Goal: Task Accomplishment & Management: Manage account settings

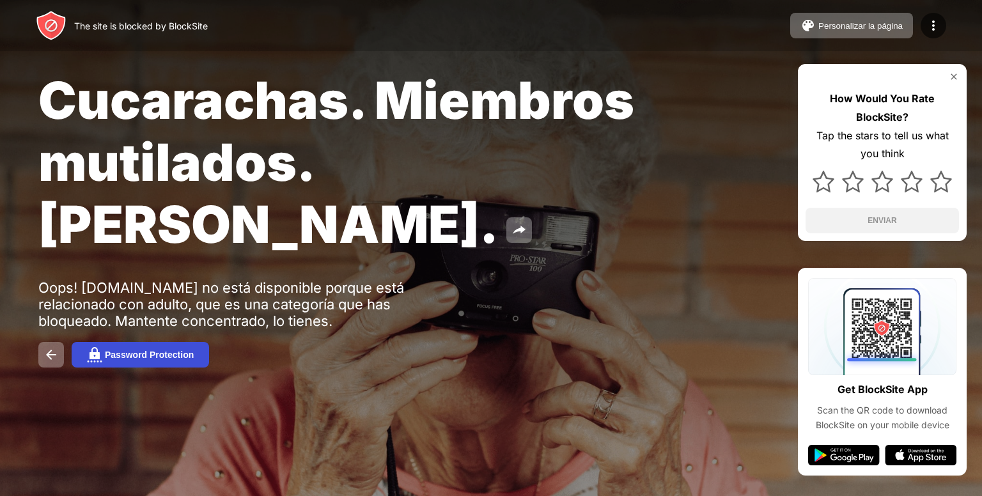
click at [144, 342] on button "Password Protection" at bounding box center [140, 355] width 137 height 26
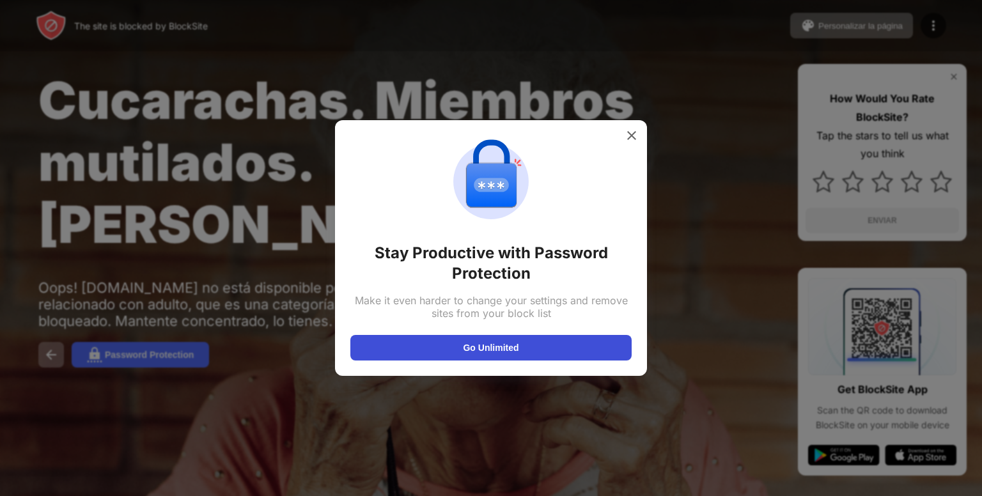
click at [487, 349] on button "Go Unlimited" at bounding box center [490, 348] width 281 height 26
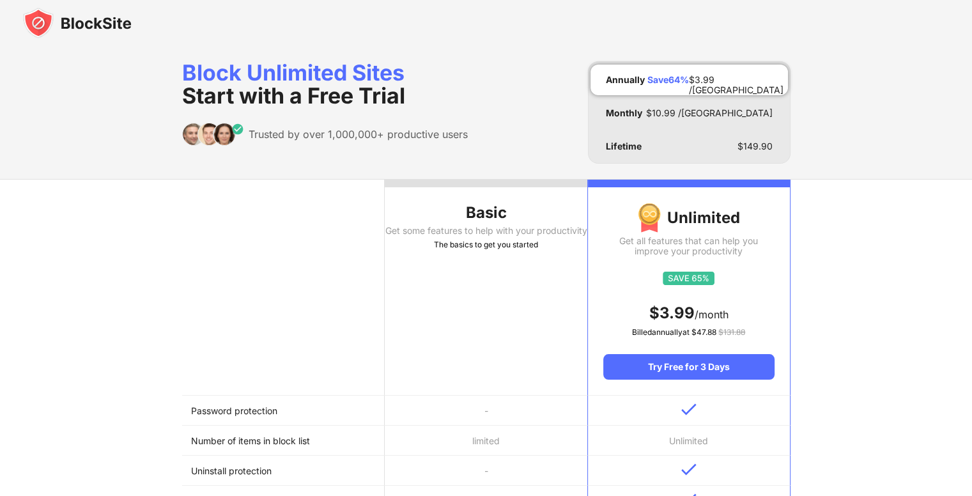
click at [33, 19] on img at bounding box center [77, 23] width 109 height 31
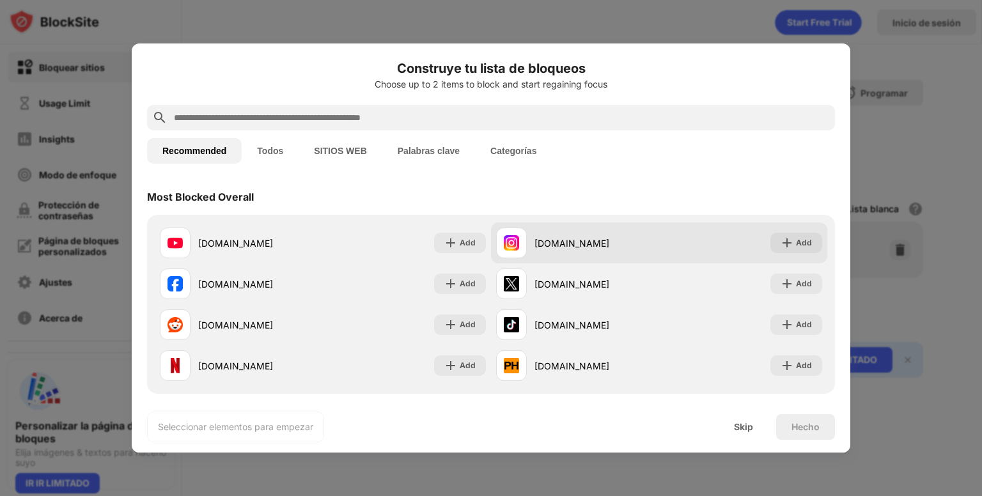
click at [513, 251] on div at bounding box center [511, 242] width 31 height 31
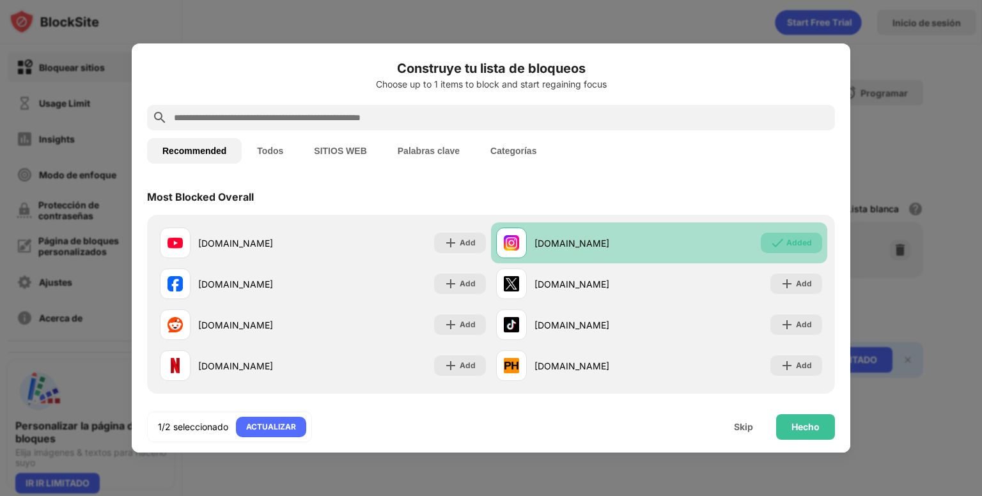
click at [790, 246] on div "Added" at bounding box center [799, 242] width 26 height 13
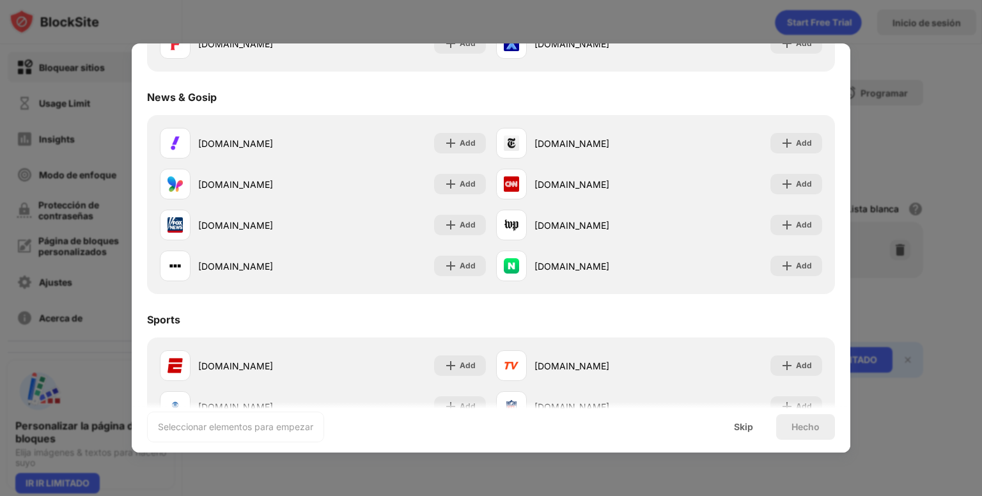
scroll to position [1278, 0]
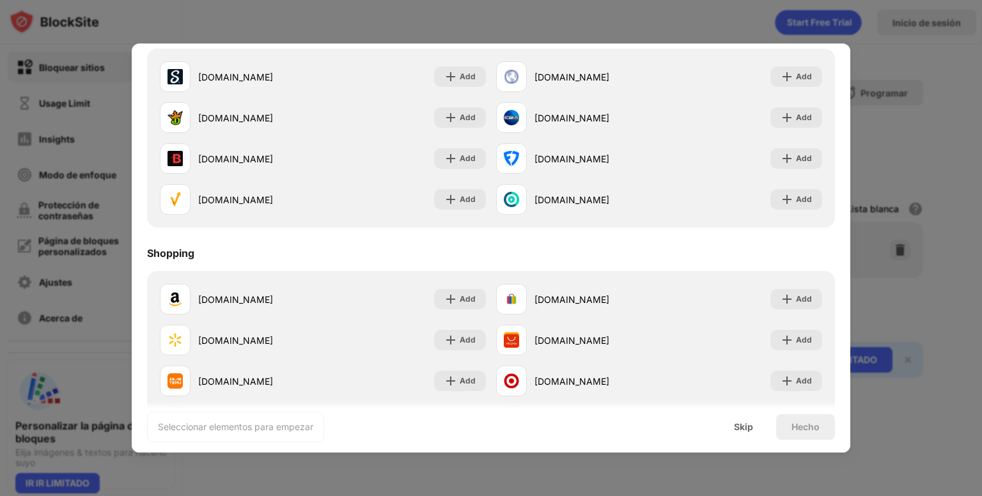
click at [930, 116] on div at bounding box center [491, 248] width 982 height 496
click at [735, 426] on div "Skip" at bounding box center [743, 427] width 19 height 10
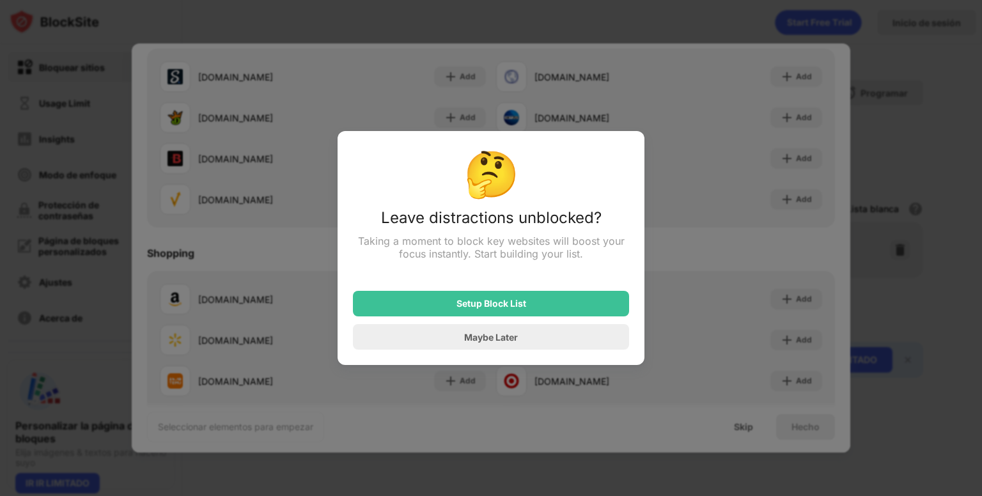
click at [495, 314] on div "Setup Block List" at bounding box center [491, 304] width 276 height 26
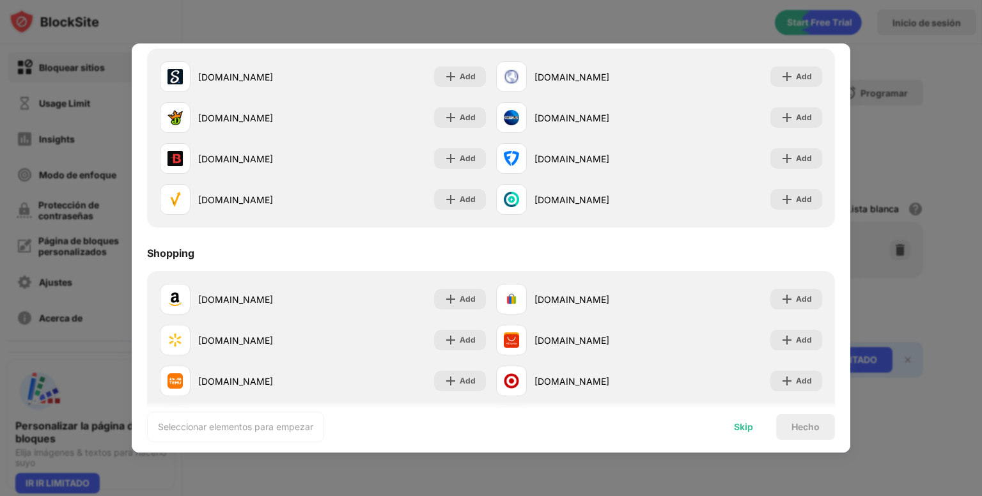
click at [729, 430] on div "Skip" at bounding box center [743, 427] width 50 height 26
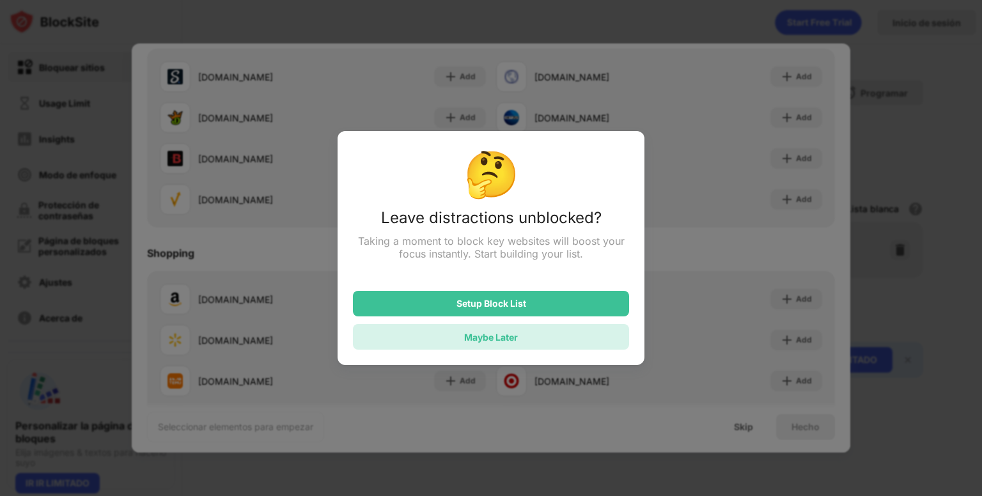
click at [529, 346] on div "Maybe Later" at bounding box center [491, 337] width 276 height 26
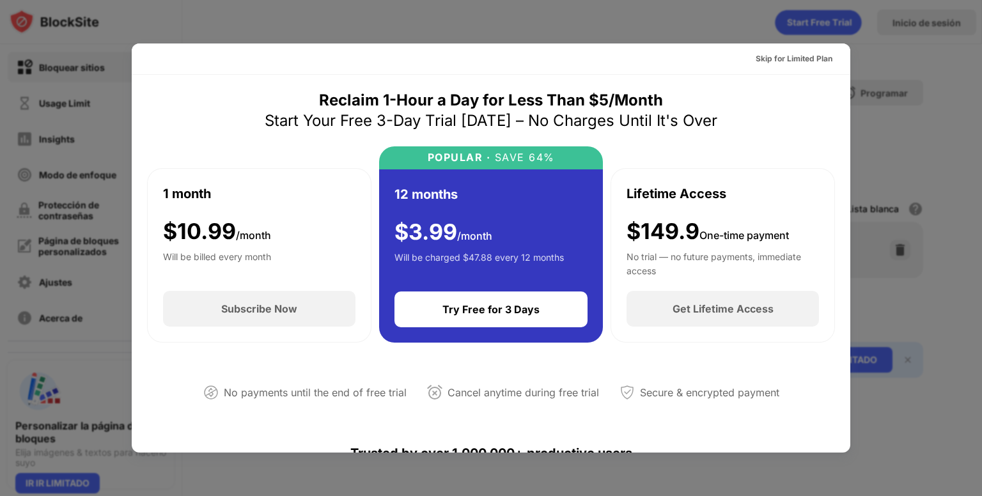
click at [880, 90] on div at bounding box center [491, 248] width 982 height 496
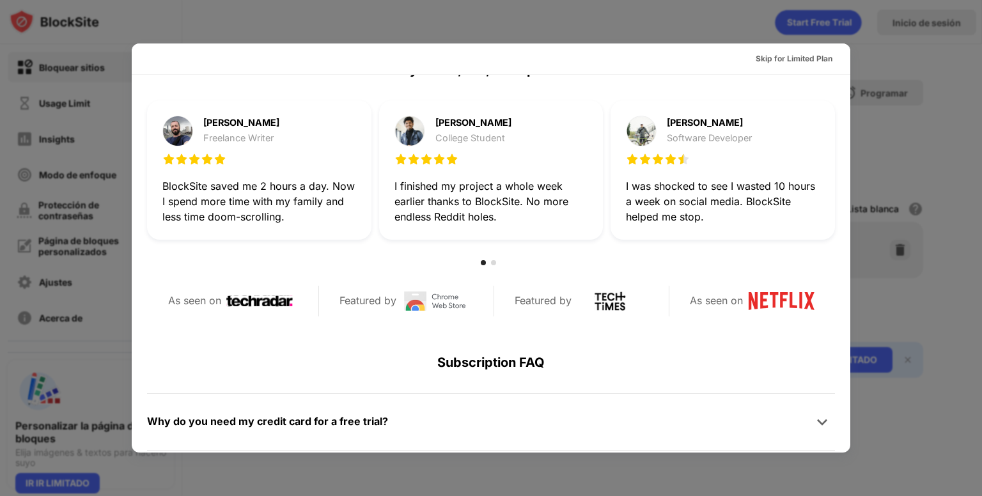
scroll to position [623, 0]
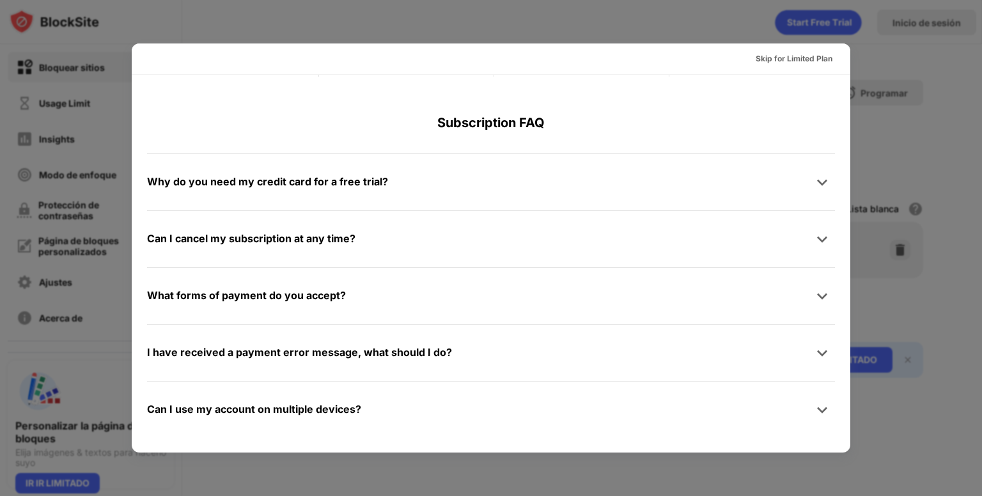
click at [49, 204] on div at bounding box center [491, 248] width 982 height 496
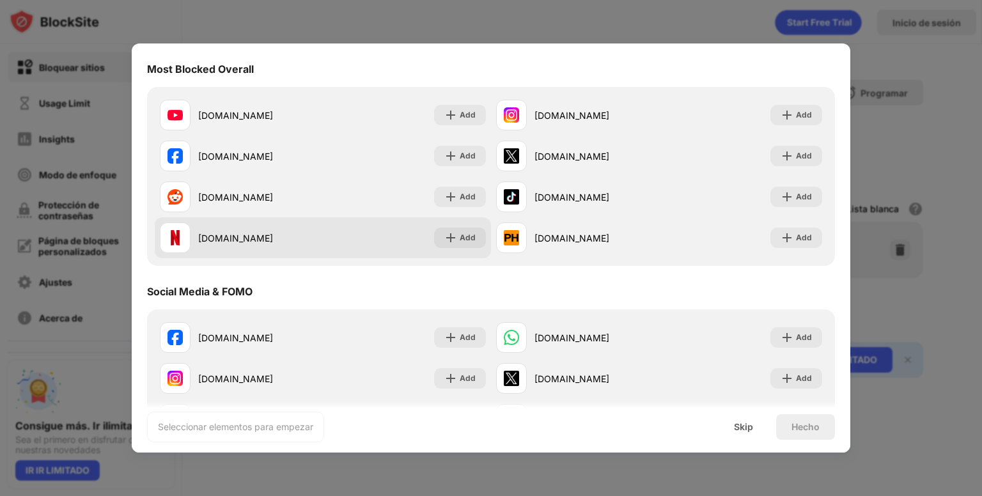
scroll to position [256, 0]
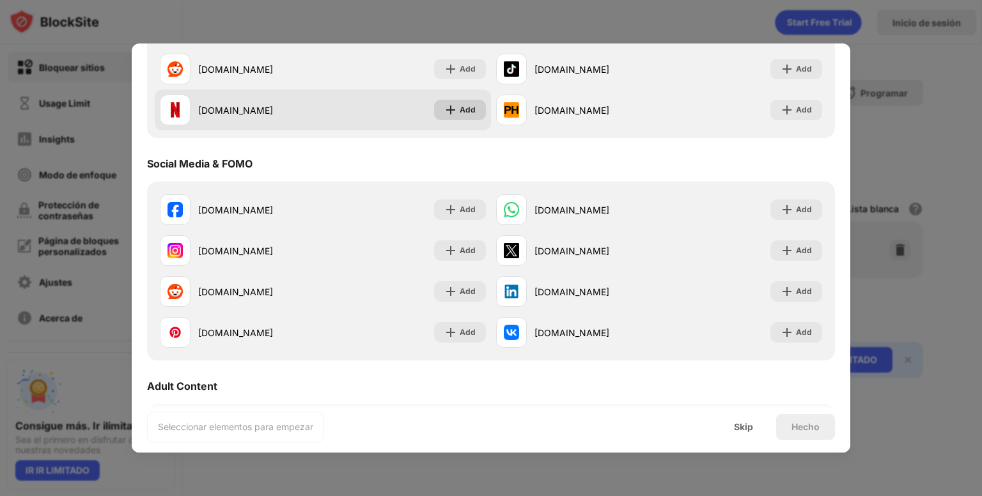
click at [449, 105] on img at bounding box center [450, 110] width 13 height 13
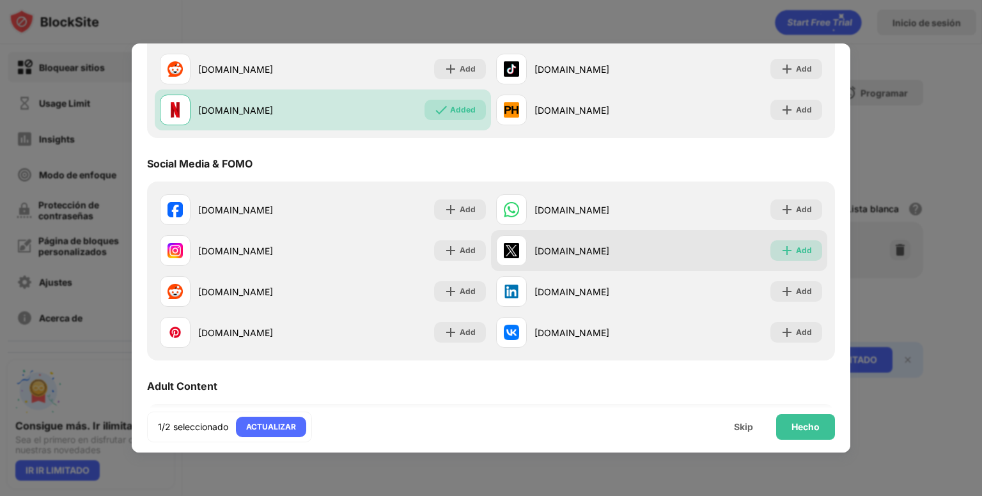
click at [805, 254] on div "Add" at bounding box center [796, 250] width 52 height 20
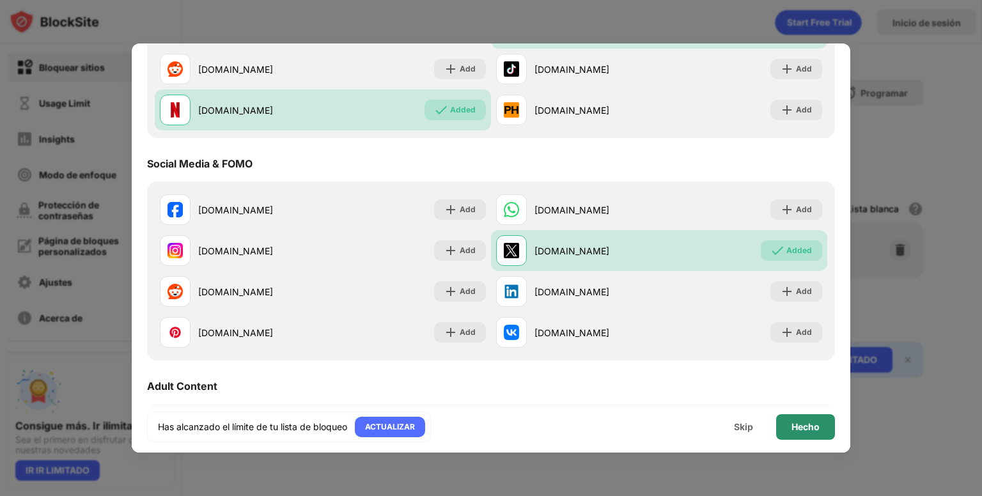
click at [800, 422] on div "Hecho" at bounding box center [805, 427] width 28 height 10
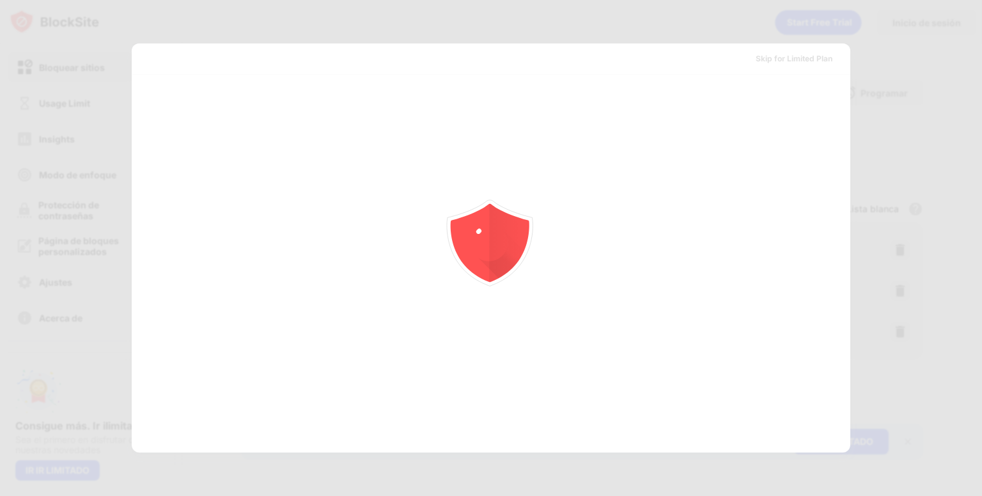
scroll to position [0, 0]
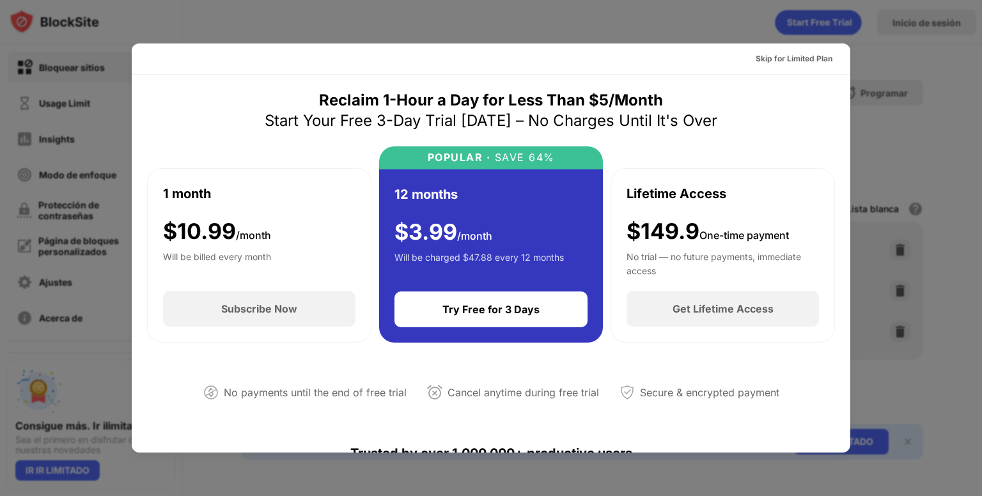
click at [900, 87] on div at bounding box center [491, 248] width 982 height 496
